Goal: Find contact information: Find contact information

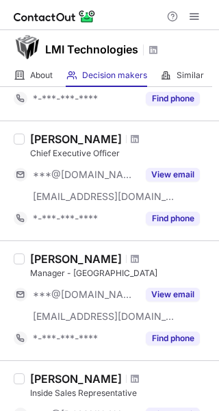
scroll to position [686, 0]
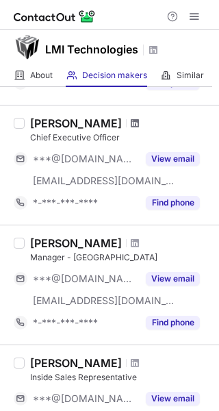
click at [131, 122] on span at bounding box center [135, 123] width 8 height 11
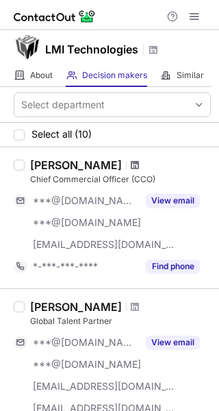
click at [134, 160] on span at bounding box center [135, 165] width 8 height 11
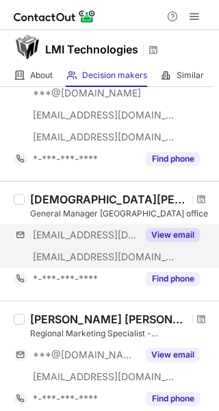
scroll to position [274, 0]
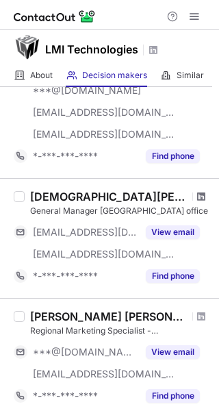
click at [198, 195] on span at bounding box center [202, 196] width 8 height 11
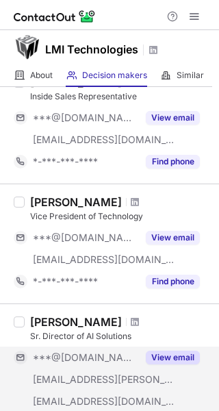
scroll to position [966, 0]
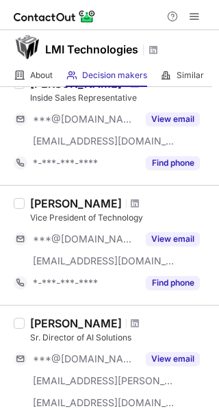
click at [126, 201] on div at bounding box center [135, 204] width 19 height 8
click at [131, 200] on span at bounding box center [135, 203] width 8 height 11
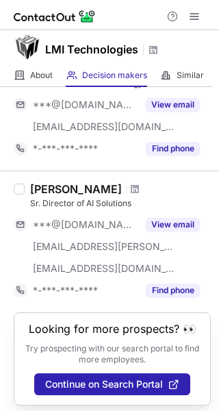
scroll to position [1103, 0]
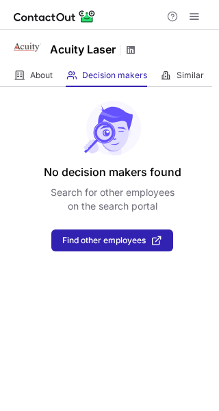
click at [135, 49] on span at bounding box center [131, 50] width 11 height 11
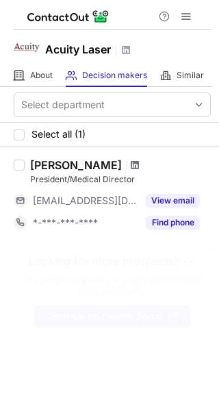
click at [131, 167] on span at bounding box center [135, 165] width 8 height 11
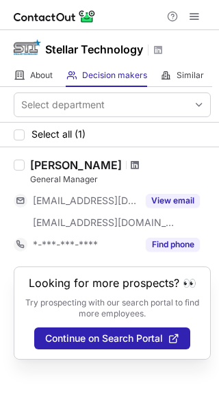
click at [131, 160] on span at bounding box center [135, 165] width 8 height 11
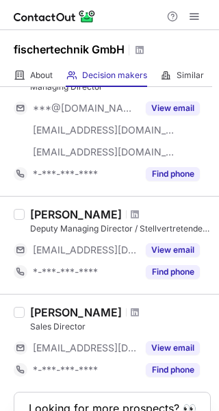
scroll to position [411, 0]
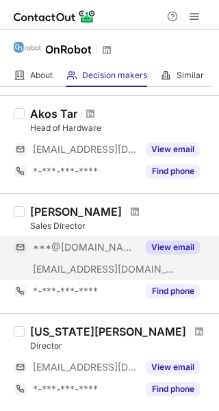
scroll to position [1029, 0]
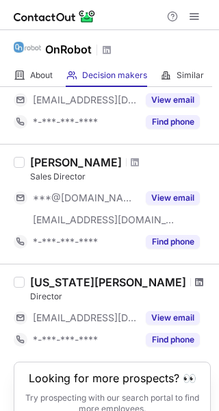
click at [195, 281] on span at bounding box center [199, 282] width 8 height 11
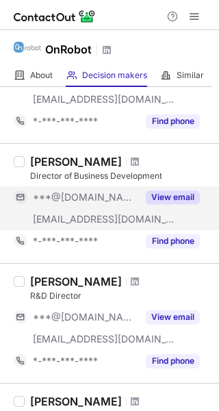
scroll to position [274, 0]
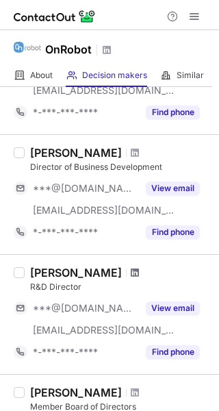
click at [131, 275] on span at bounding box center [135, 272] width 8 height 11
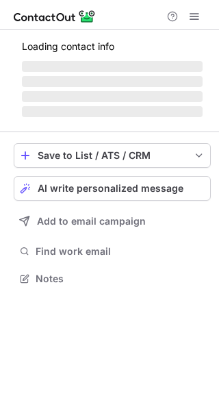
scroll to position [287, 219]
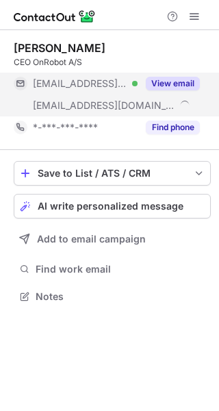
click at [179, 79] on button "View email" at bounding box center [173, 84] width 54 height 14
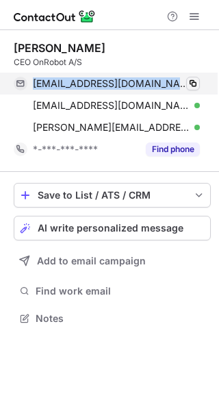
click at [198, 82] on div "[EMAIL_ADDRESS][DOMAIN_NAME] Verified Copy" at bounding box center [107, 84] width 187 height 22
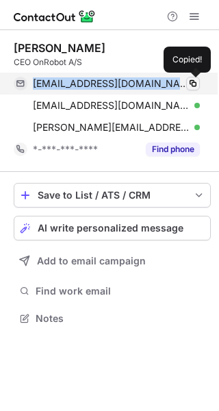
click at [198, 82] on span at bounding box center [193, 83] width 11 height 11
click at [198, 81] on span at bounding box center [193, 83] width 11 height 11
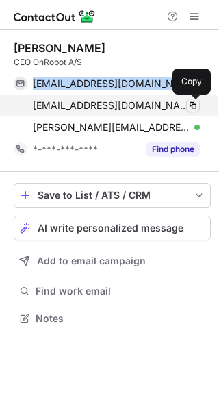
click at [193, 106] on span at bounding box center [193, 105] width 11 height 11
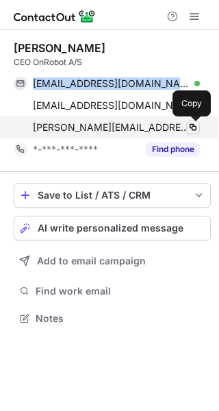
click at [196, 126] on span at bounding box center [193, 127] width 11 height 11
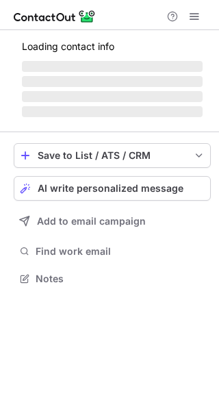
scroll to position [287, 219]
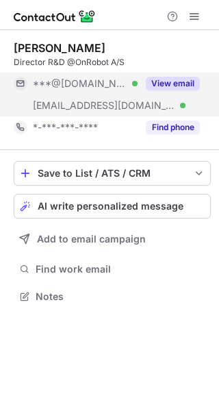
click at [184, 80] on button "View email" at bounding box center [173, 84] width 54 height 14
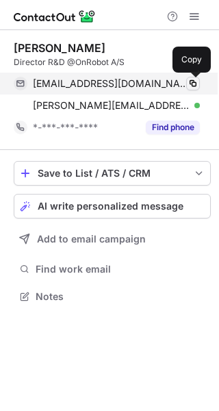
click at [197, 78] on span at bounding box center [193, 83] width 11 height 11
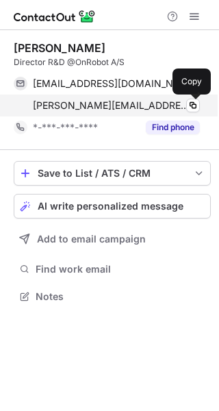
drag, startPoint x: 192, startPoint y: 101, endPoint x: 173, endPoint y: 97, distance: 19.5
click at [192, 101] on span at bounding box center [193, 105] width 11 height 11
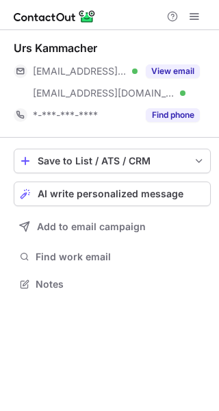
scroll to position [274, 219]
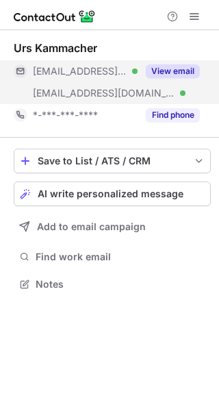
click at [182, 73] on button "View email" at bounding box center [173, 71] width 54 height 14
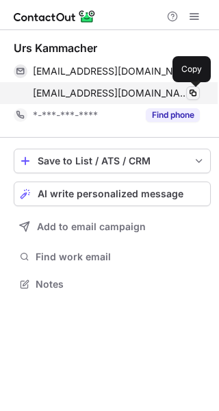
click at [197, 90] on span at bounding box center [193, 93] width 11 height 11
